Goal: Navigation & Orientation: Find specific page/section

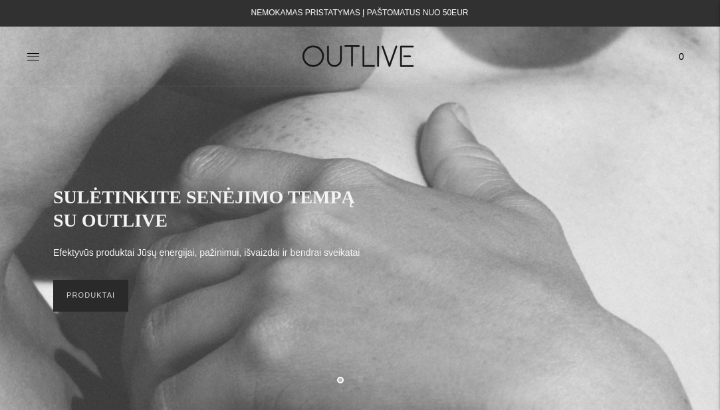
click at [102, 292] on link "PRODUKTAI" at bounding box center [90, 296] width 75 height 32
click at [30, 57] on icon at bounding box center [33, 56] width 13 height 13
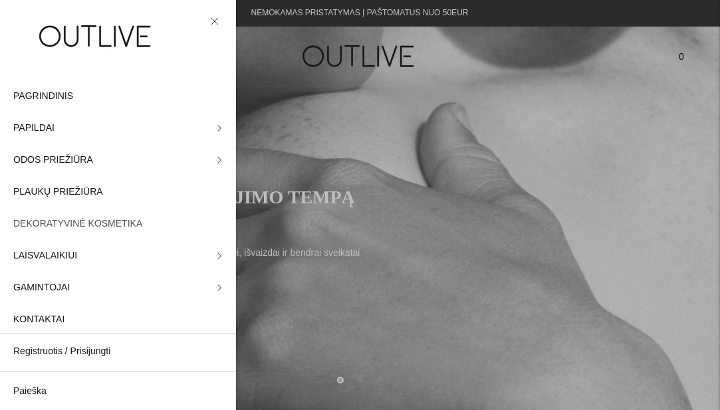
click at [62, 227] on span "DEKORATYVINĖ KOSMETIKA" at bounding box center [77, 224] width 129 height 16
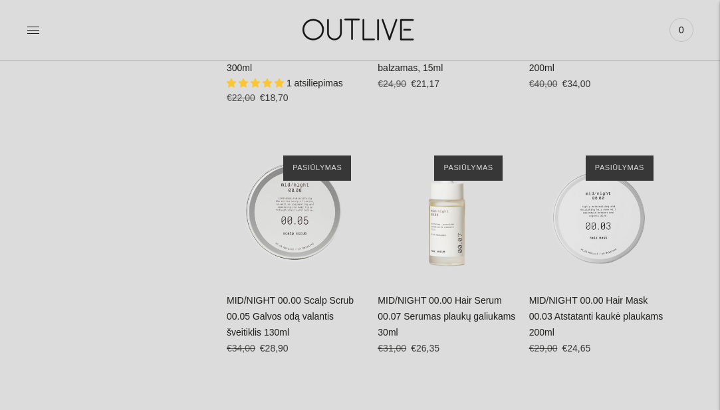
scroll to position [1206, 0]
